Goal: Information Seeking & Learning: Learn about a topic

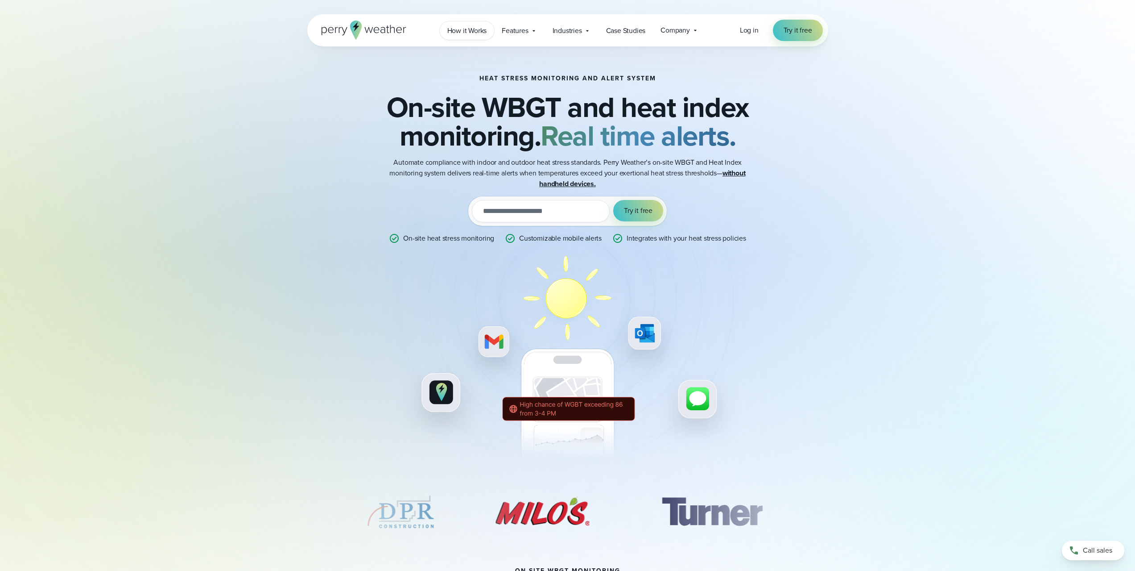
click at [485, 30] on span "How it Works" at bounding box center [467, 30] width 40 height 11
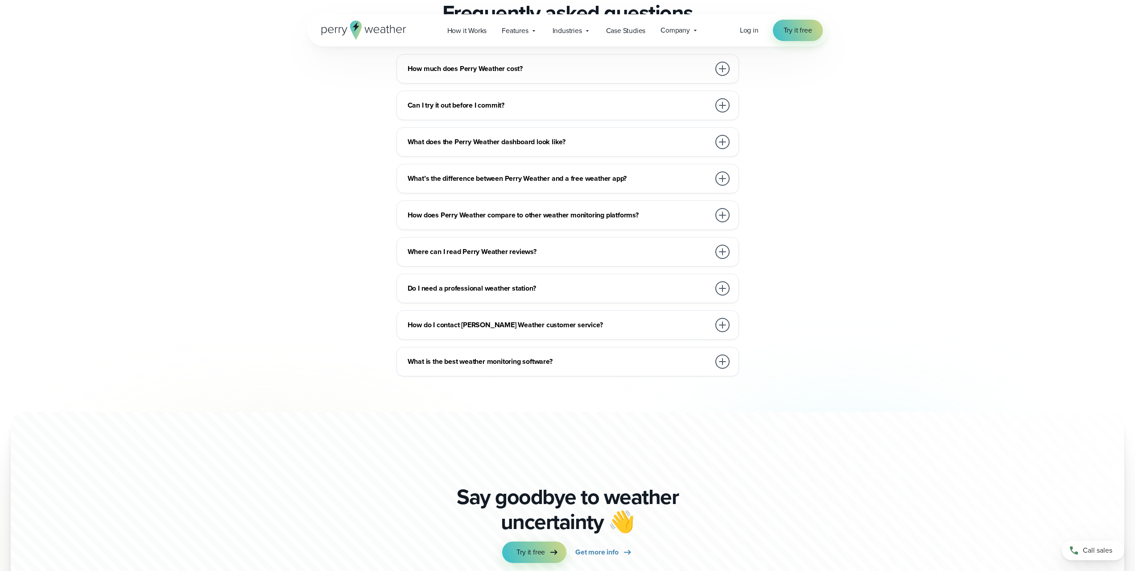
scroll to position [2341, 0]
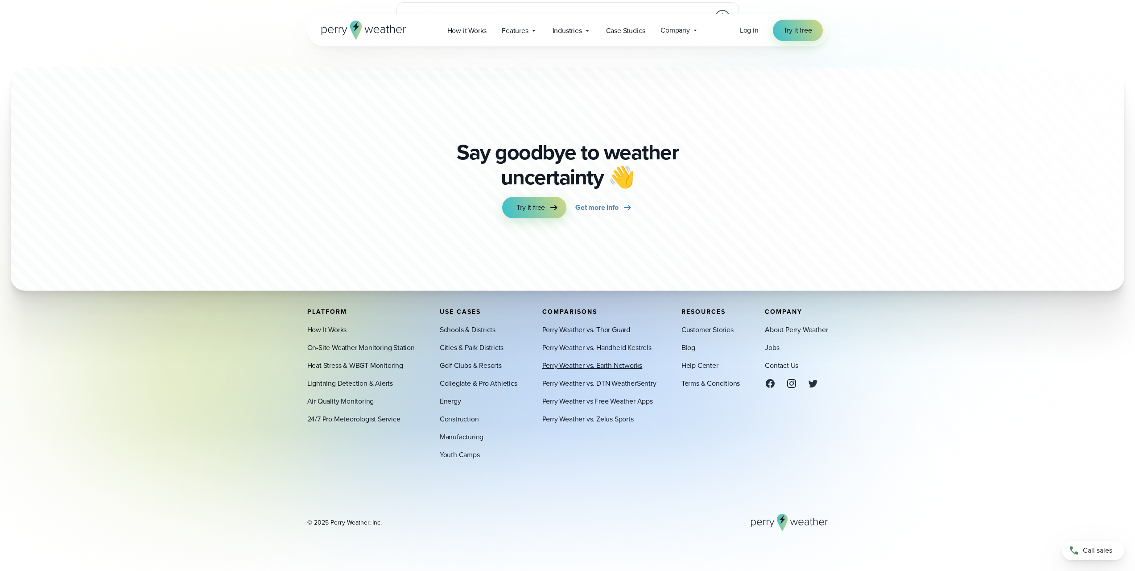
click at [586, 365] on link "Perry Weather vs. Earth Networks" at bounding box center [593, 365] width 100 height 11
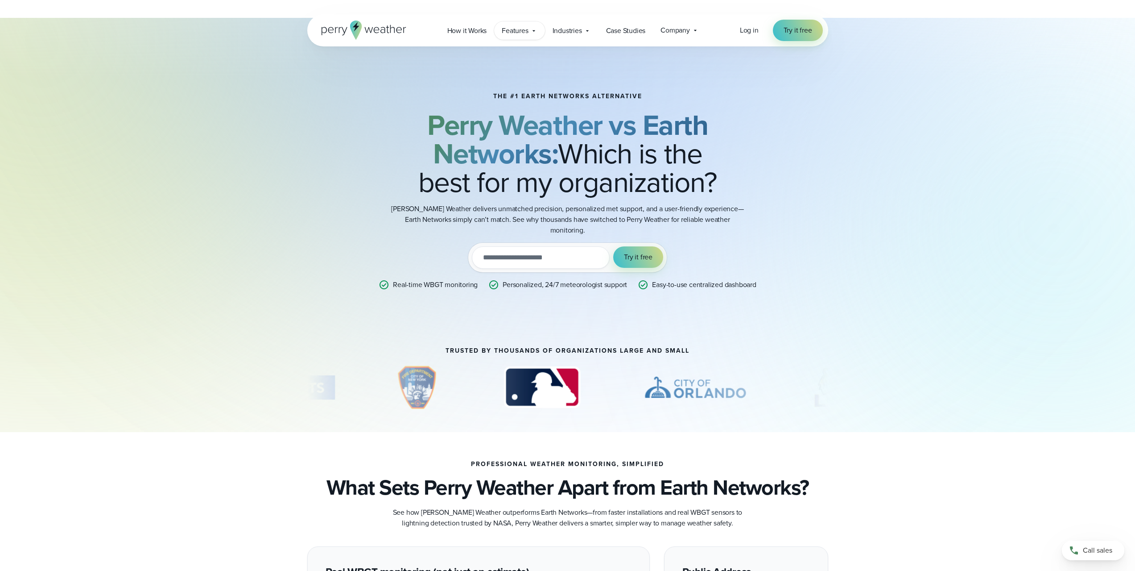
click at [533, 33] on icon at bounding box center [533, 30] width 7 height 7
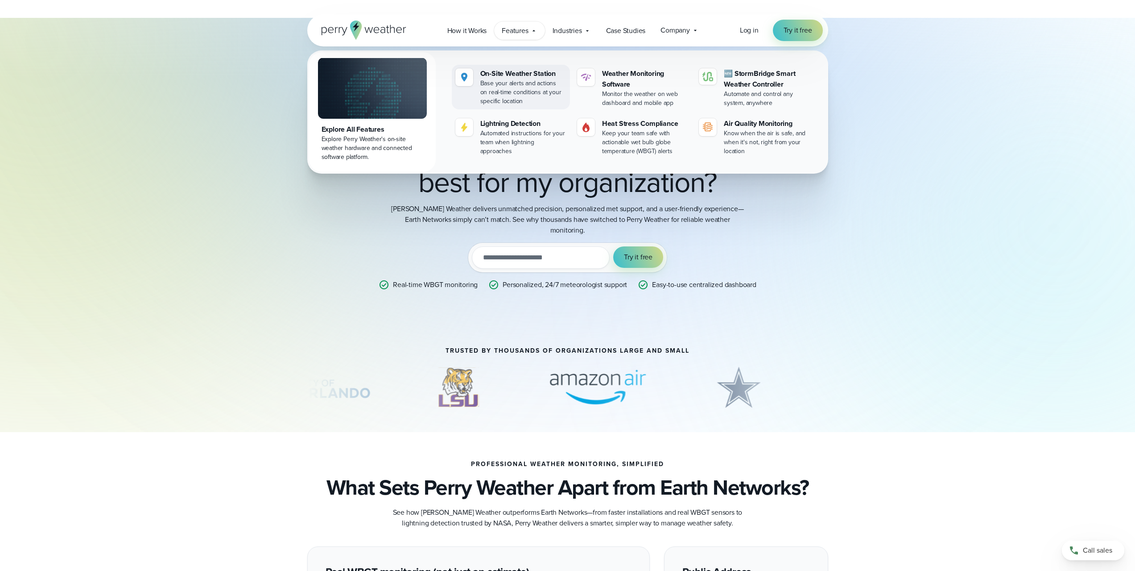
click at [515, 96] on div "Base your alerts and actions on real-time conditions at your specific location" at bounding box center [524, 92] width 86 height 27
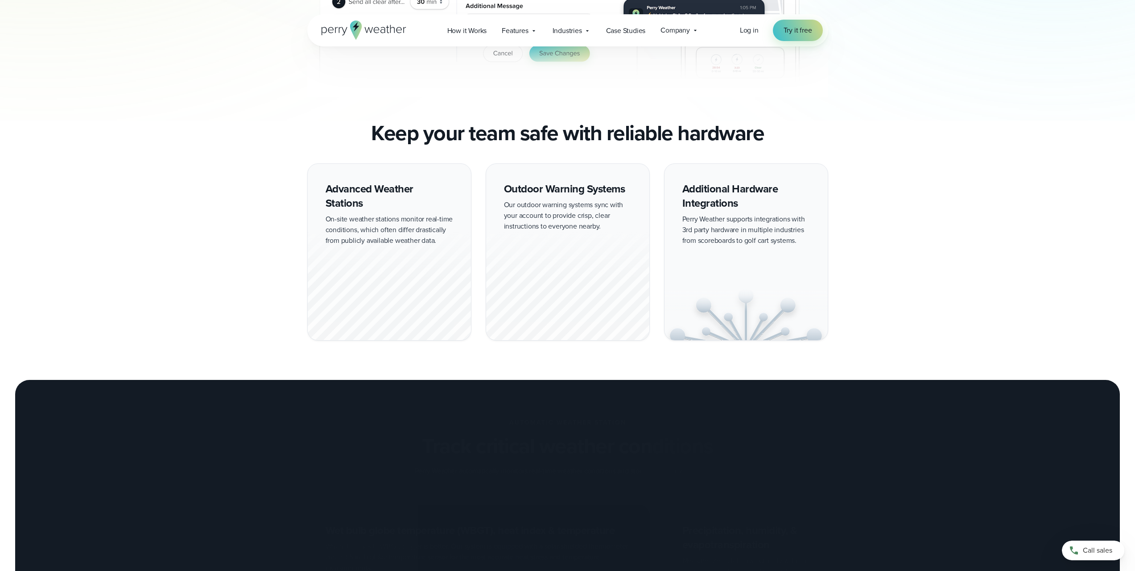
scroll to position [714, 0]
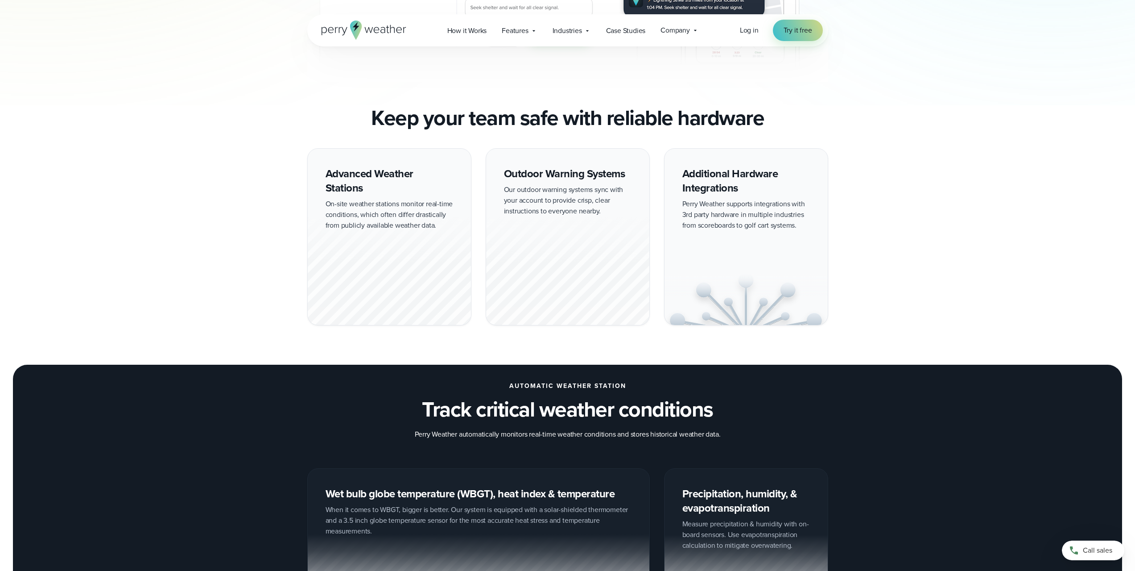
click at [350, 180] on div "Advanced Weather Stations On-site weather stations monitor real-time conditions…" at bounding box center [389, 236] width 164 height 177
click at [390, 261] on div at bounding box center [389, 269] width 163 height 111
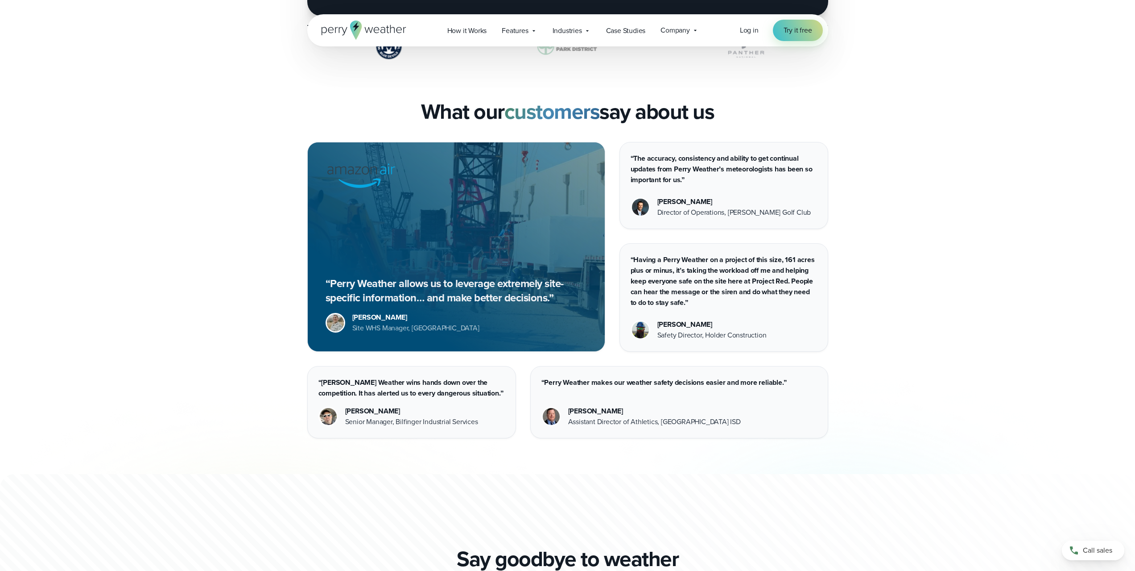
scroll to position [2454, 0]
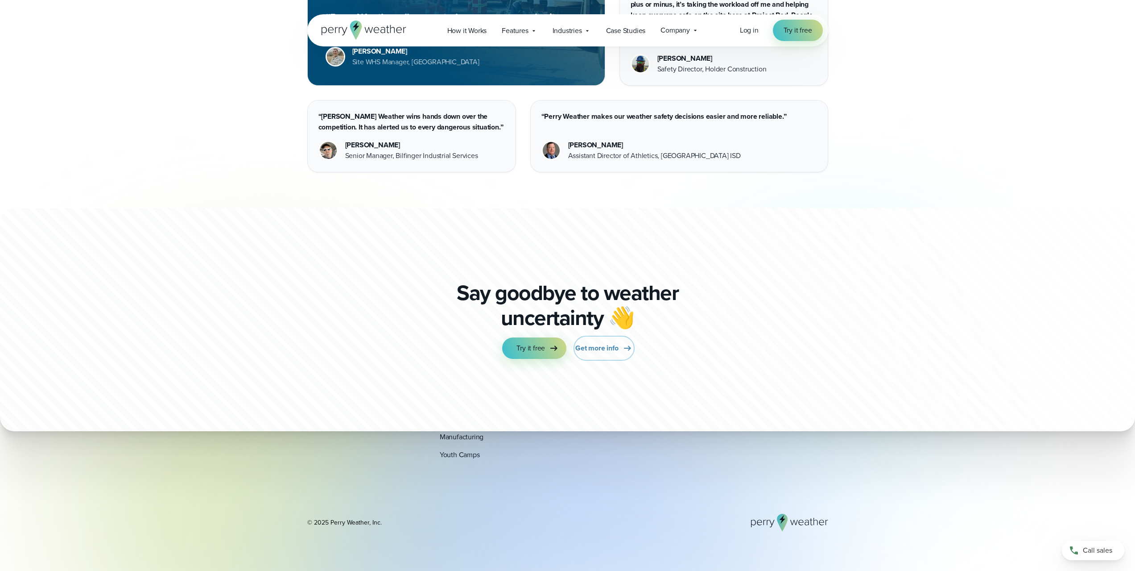
click at [609, 346] on span "Get more info" at bounding box center [597, 348] width 43 height 11
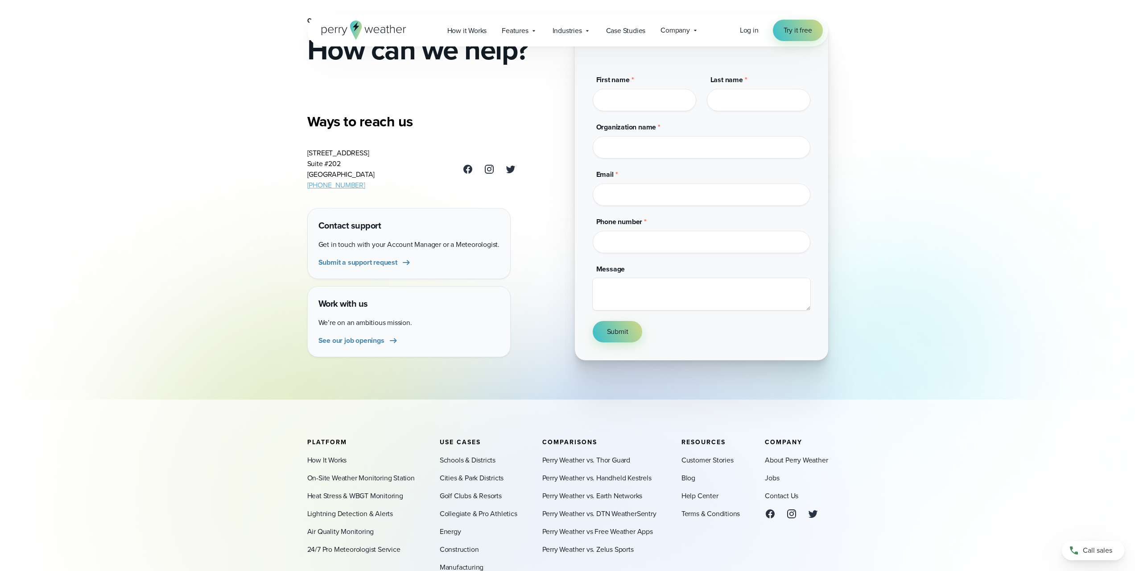
scroll to position [201, 0]
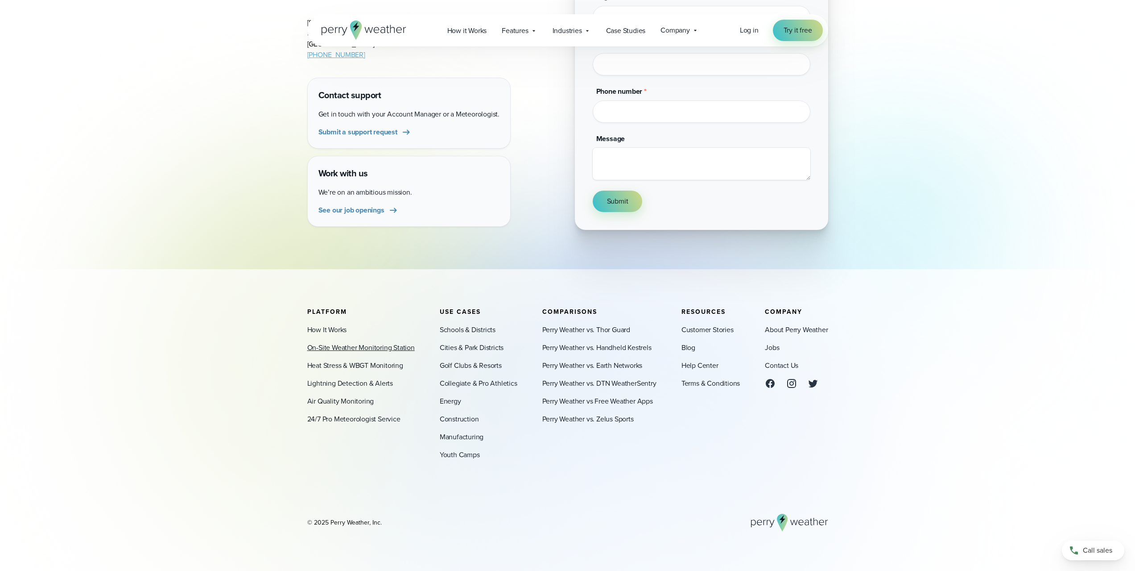
click at [365, 351] on link "On-Site Weather Monitoring Station" at bounding box center [361, 347] width 108 height 11
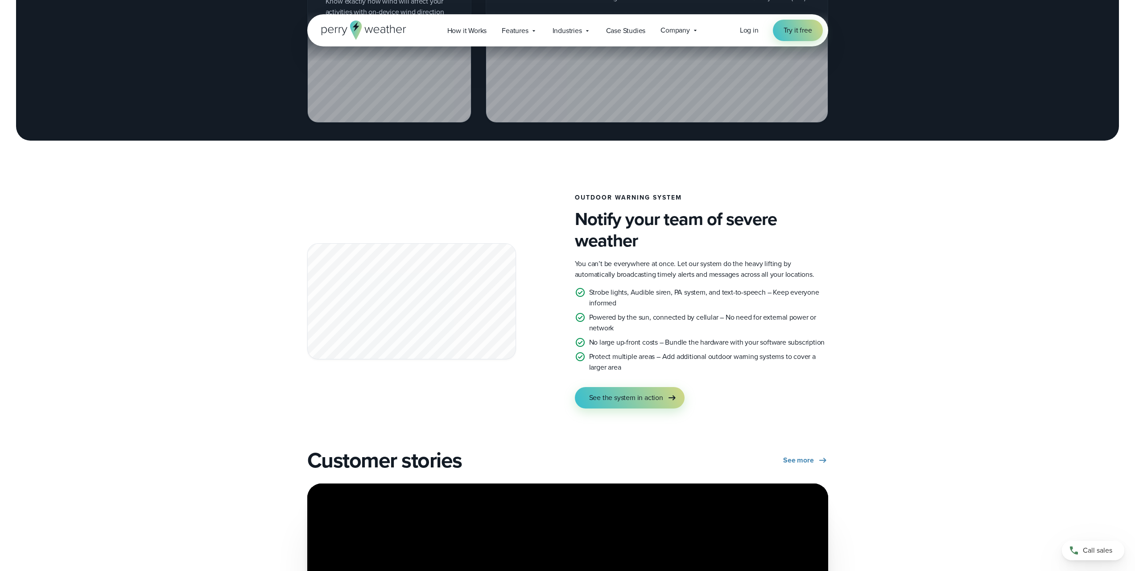
scroll to position [1606, 0]
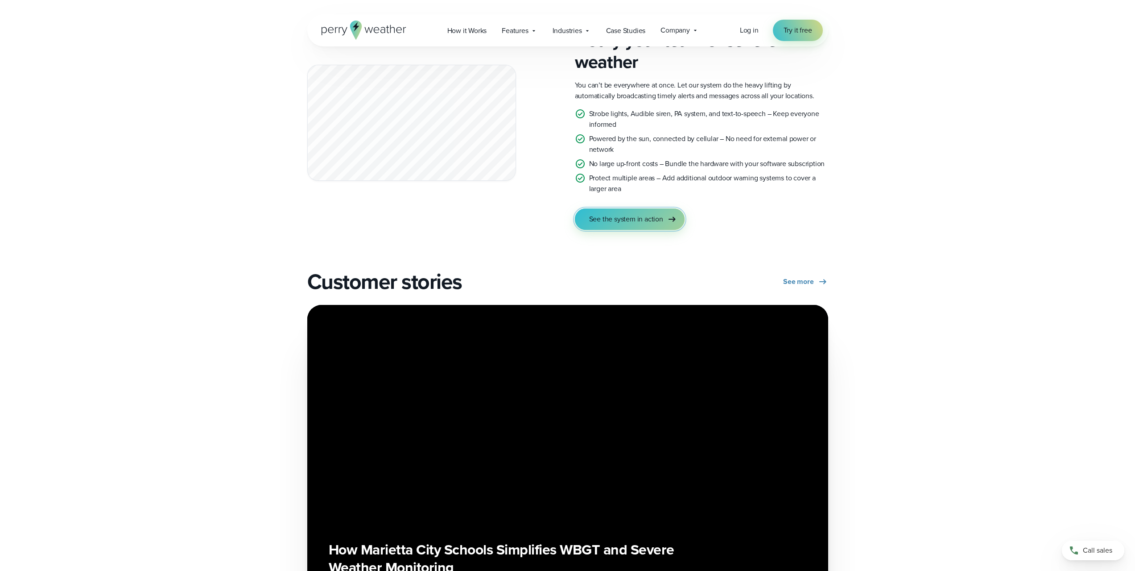
click at [643, 218] on span "See the system in action" at bounding box center [626, 219] width 74 height 11
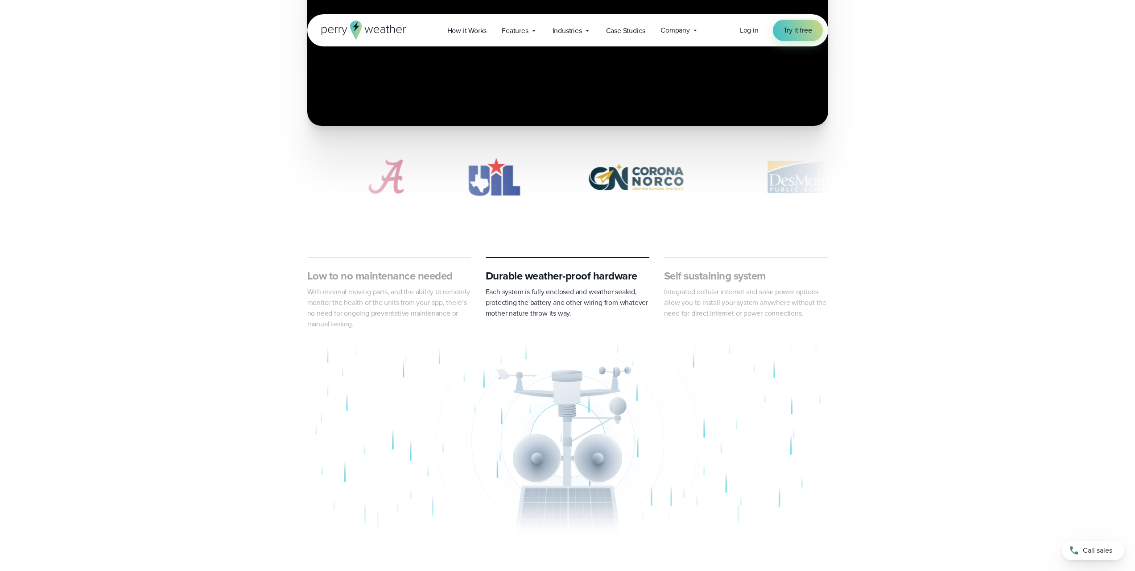
scroll to position [535, 0]
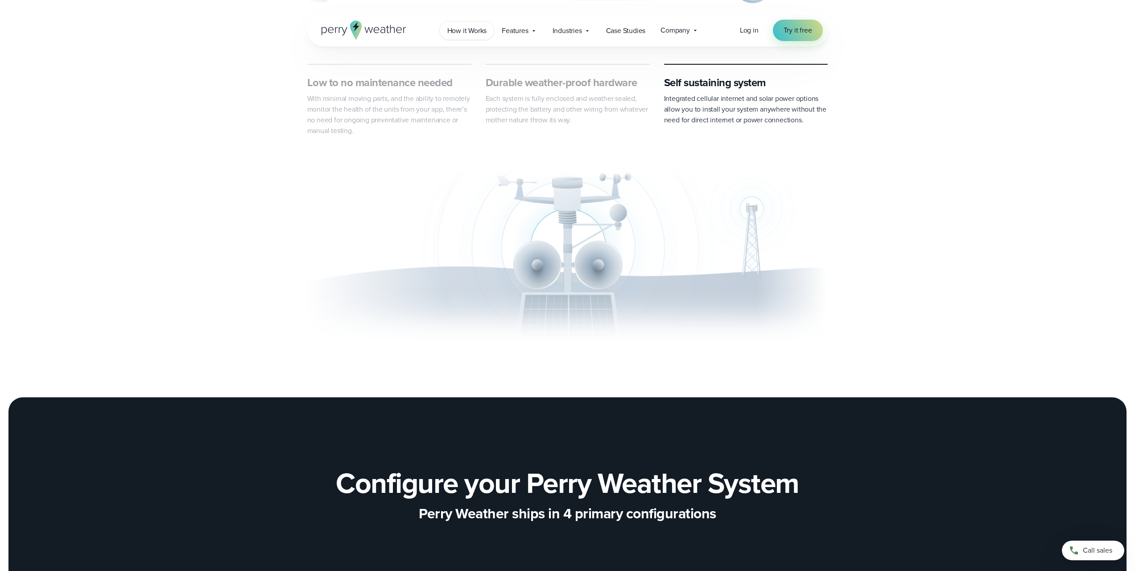
click at [485, 35] on span "How it Works" at bounding box center [467, 30] width 40 height 11
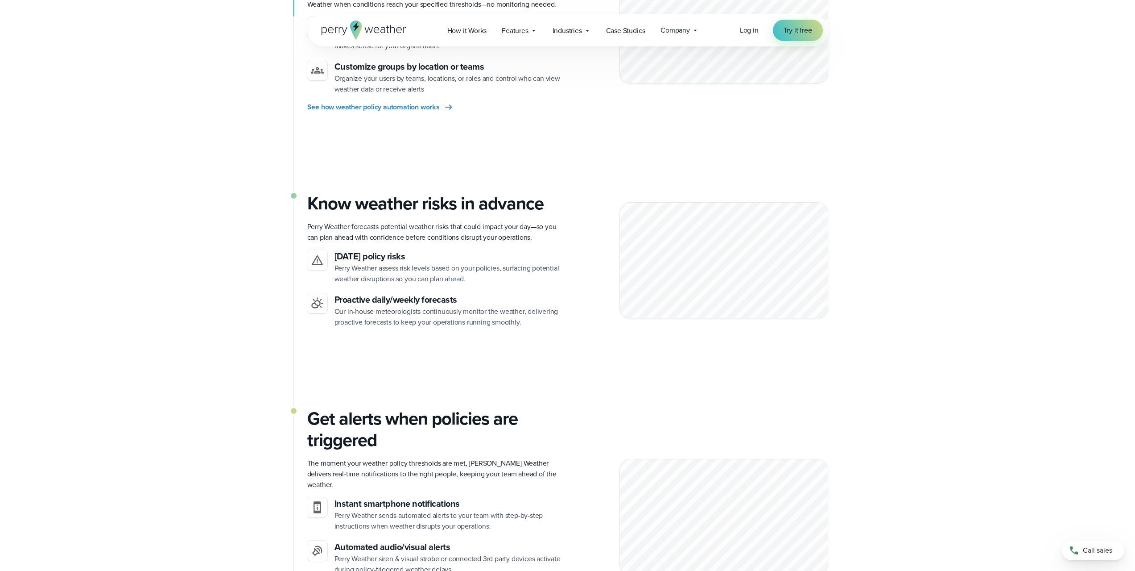
scroll to position [268, 0]
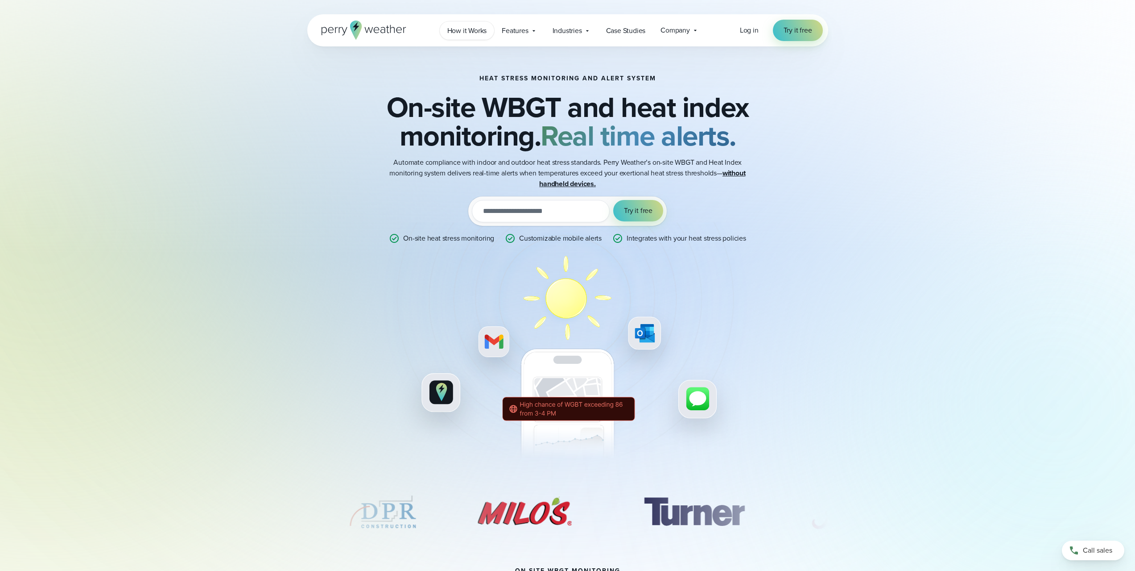
click at [474, 32] on span "How it Works" at bounding box center [467, 30] width 40 height 11
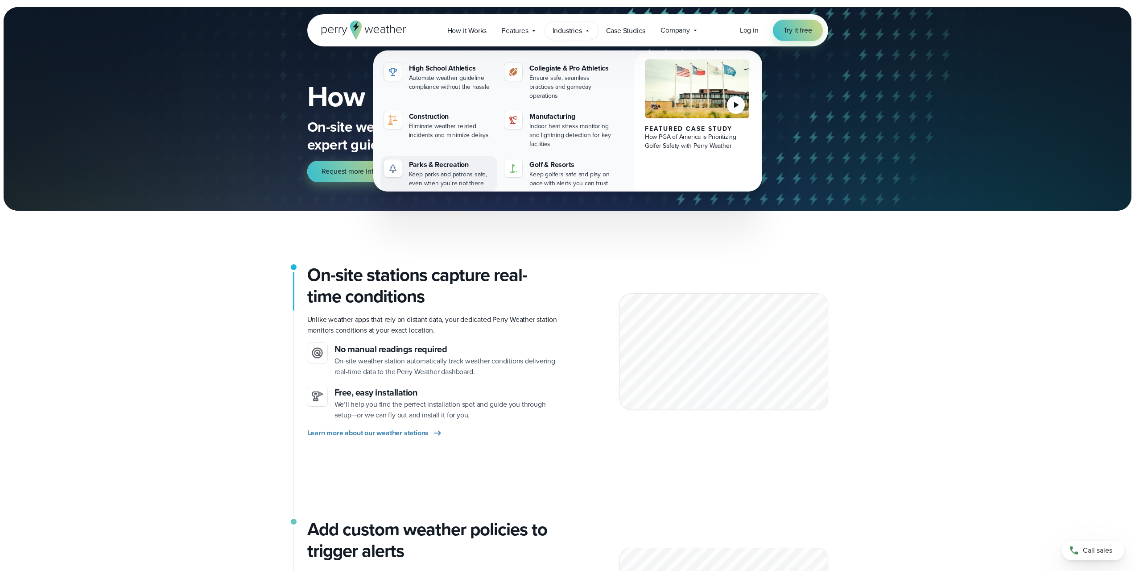
click at [458, 159] on div "Parks & Recreation" at bounding box center [451, 164] width 85 height 11
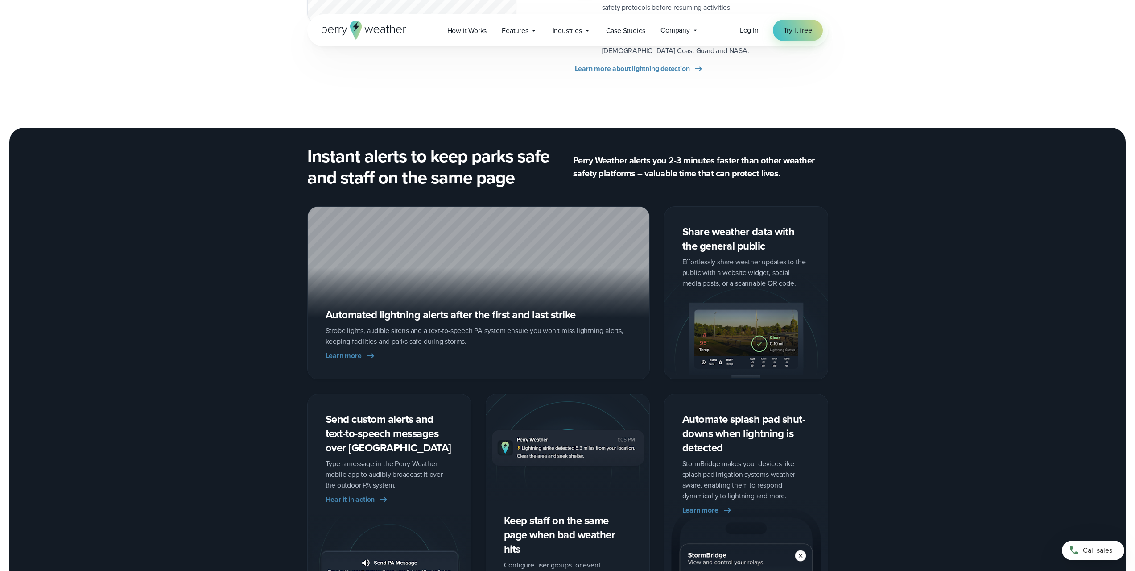
scroll to position [1026, 0]
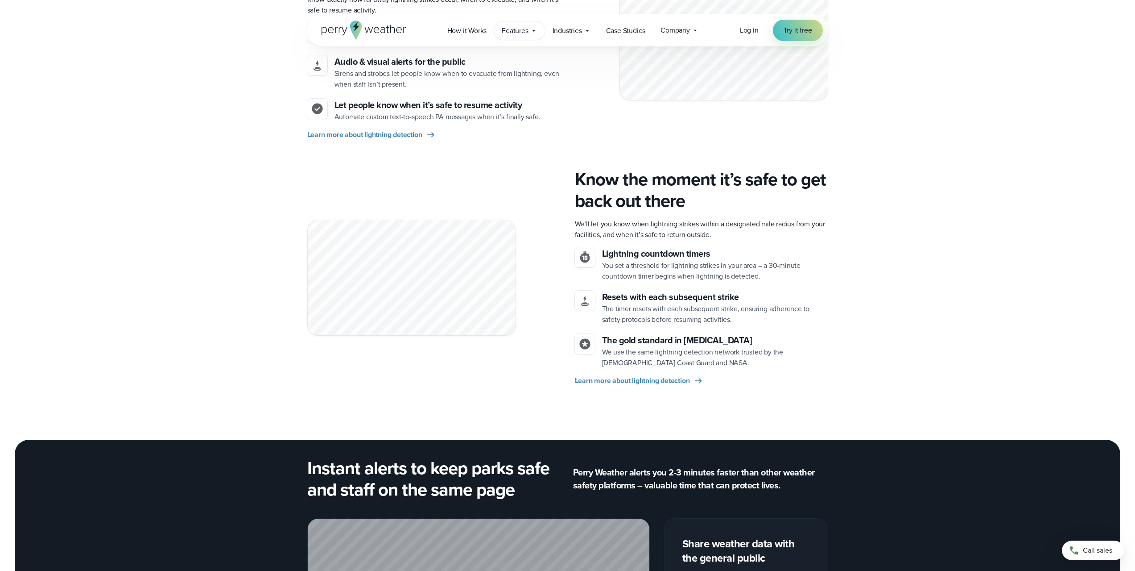
click at [540, 33] on div "Features Explore All Features Explore Perry Weather's on-site weather hardware …" at bounding box center [519, 30] width 50 height 18
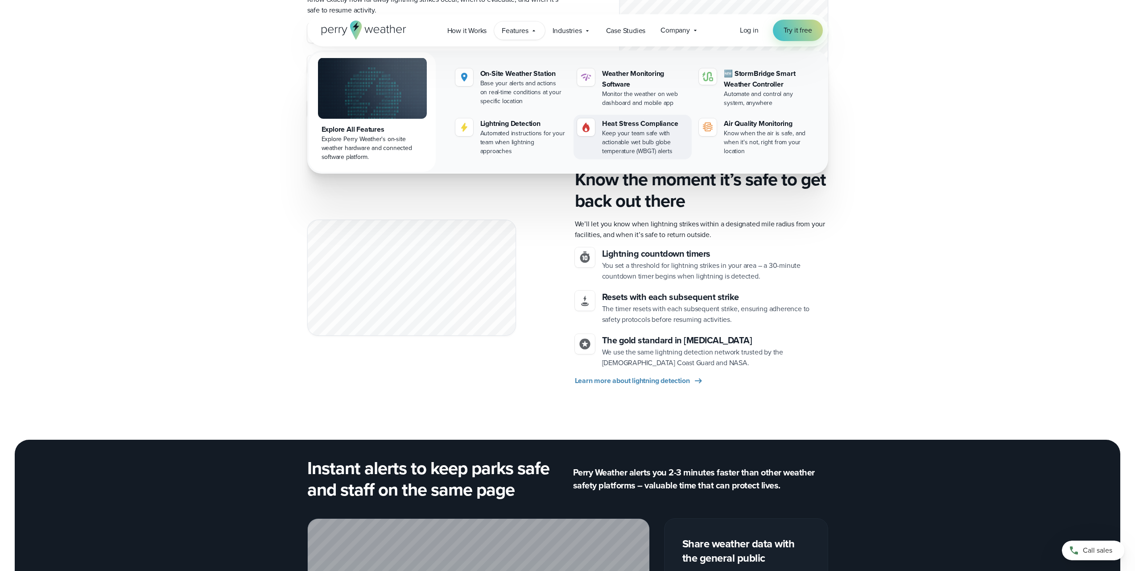
click at [622, 136] on div "Keep your team safe with actionable wet bulb globe temperature (WBGT) alerts" at bounding box center [645, 142] width 86 height 27
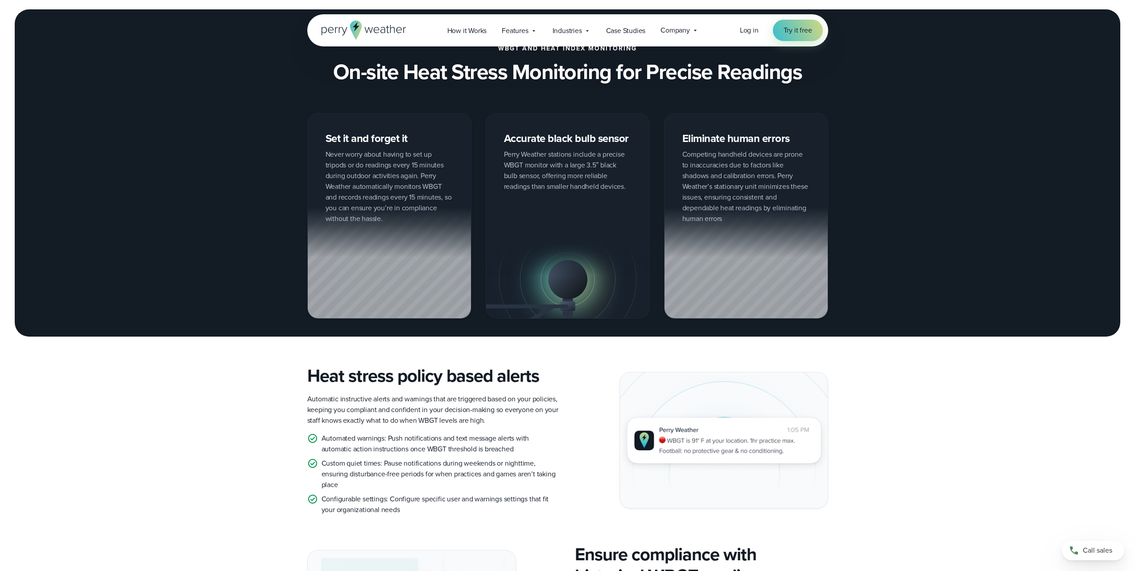
scroll to position [758, 0]
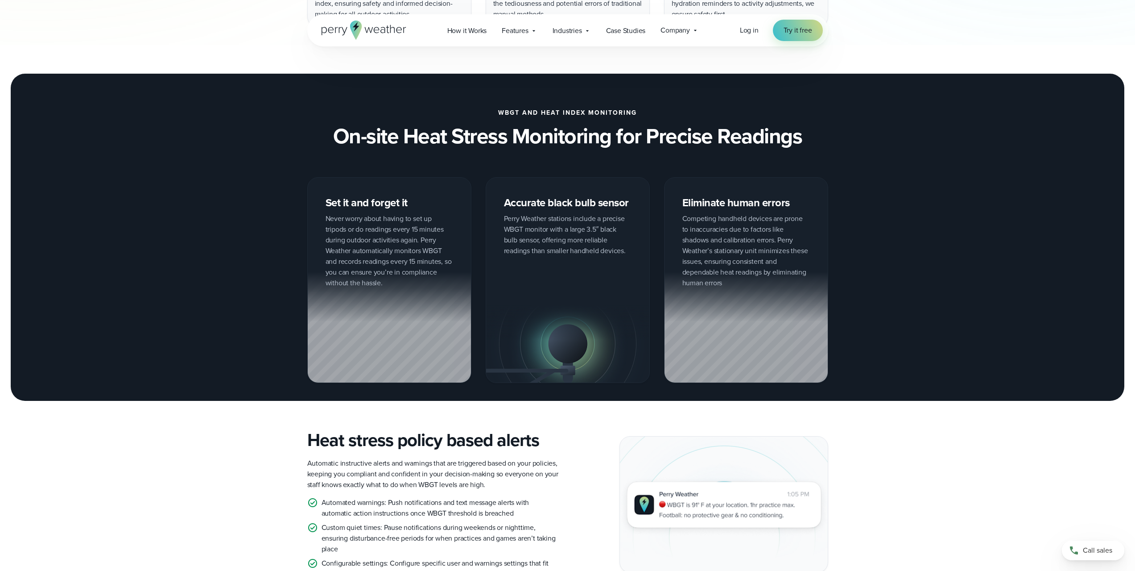
click at [556, 202] on div "Accurate black bulb sensor Perry Weather stations include a precise WBGT monito…" at bounding box center [568, 280] width 164 height 206
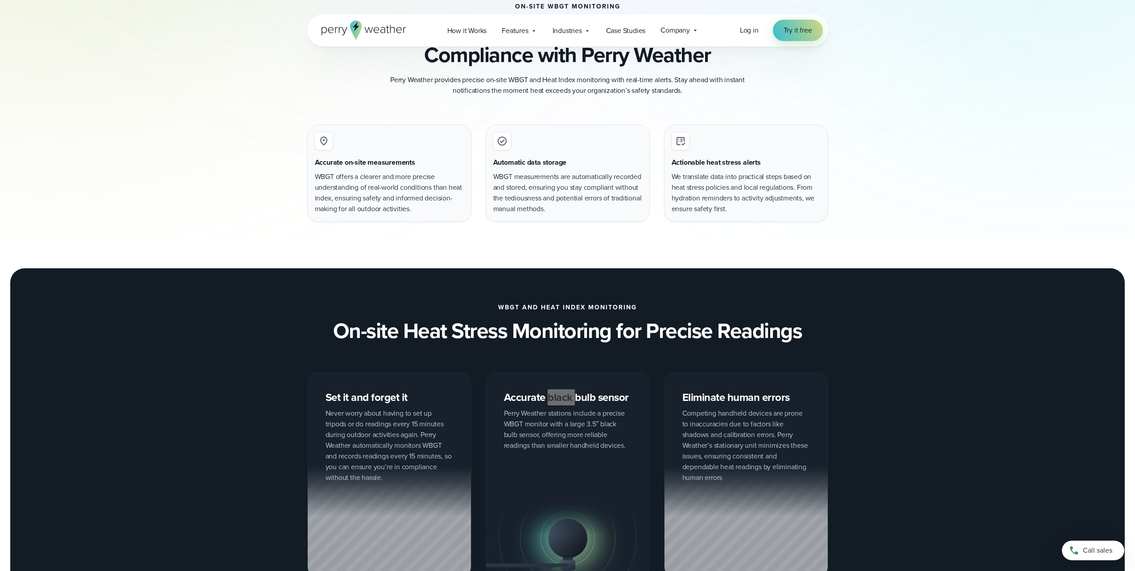
scroll to position [402, 0]
